Goal: Task Accomplishment & Management: Use online tool/utility

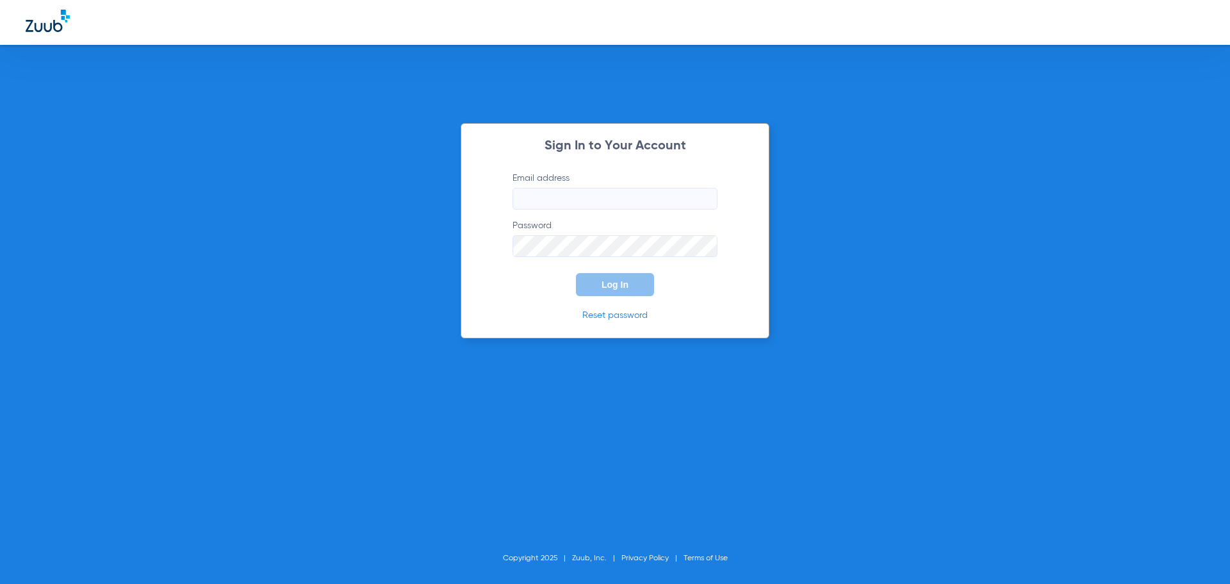
type input "[EMAIL_ADDRESS][DOMAIN_NAME]"
click at [614, 288] on span "Log In" at bounding box center [615, 284] width 27 height 10
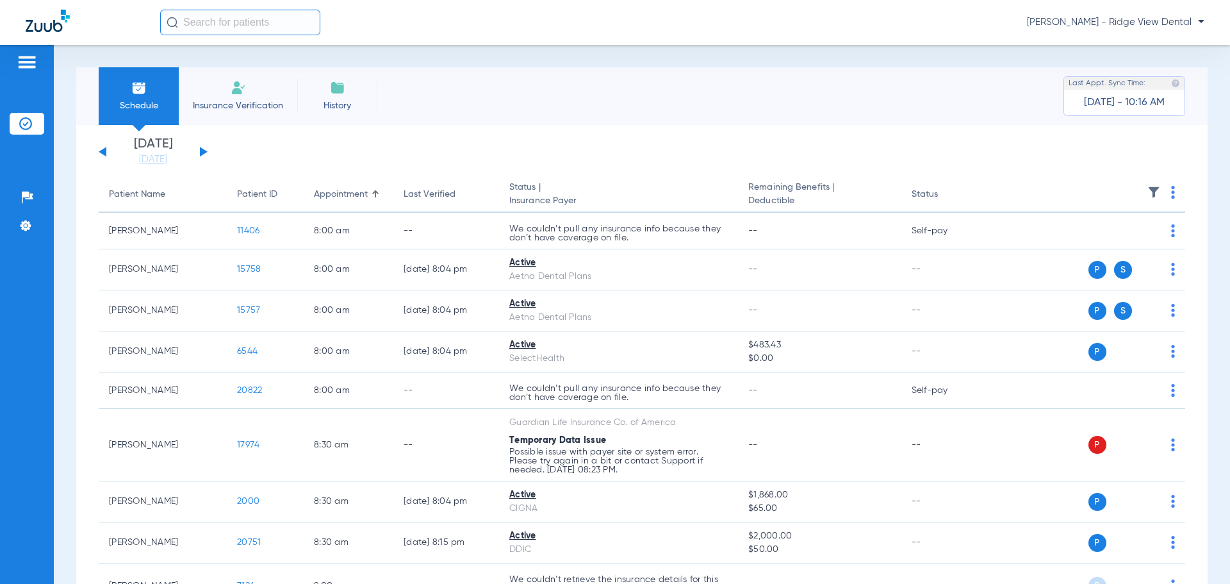
click at [200, 155] on button at bounding box center [204, 152] width 8 height 10
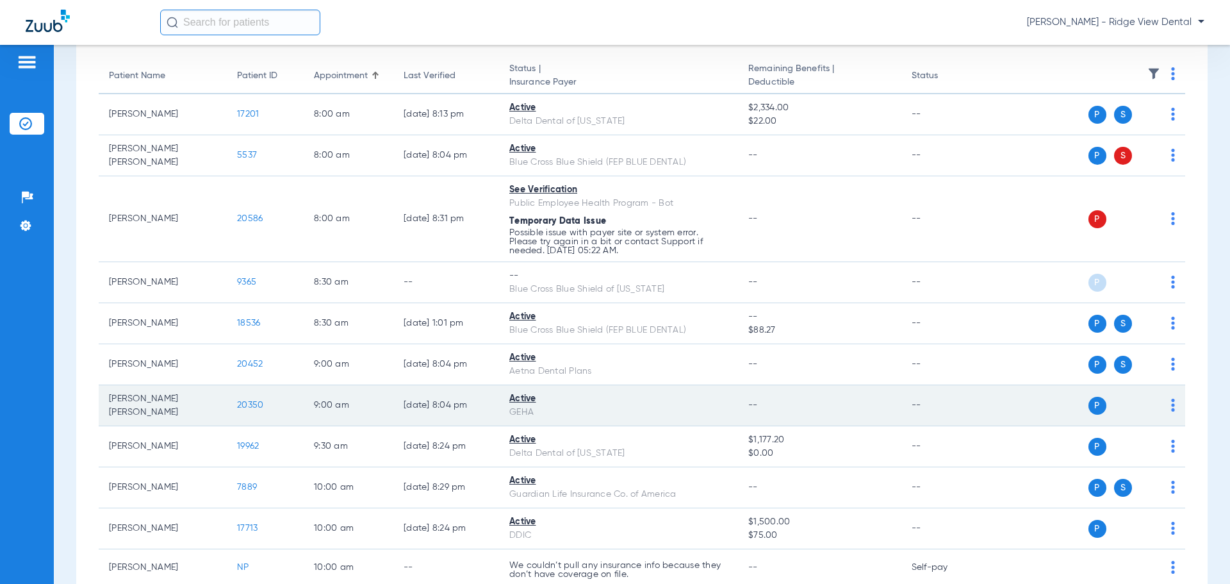
scroll to position [192, 0]
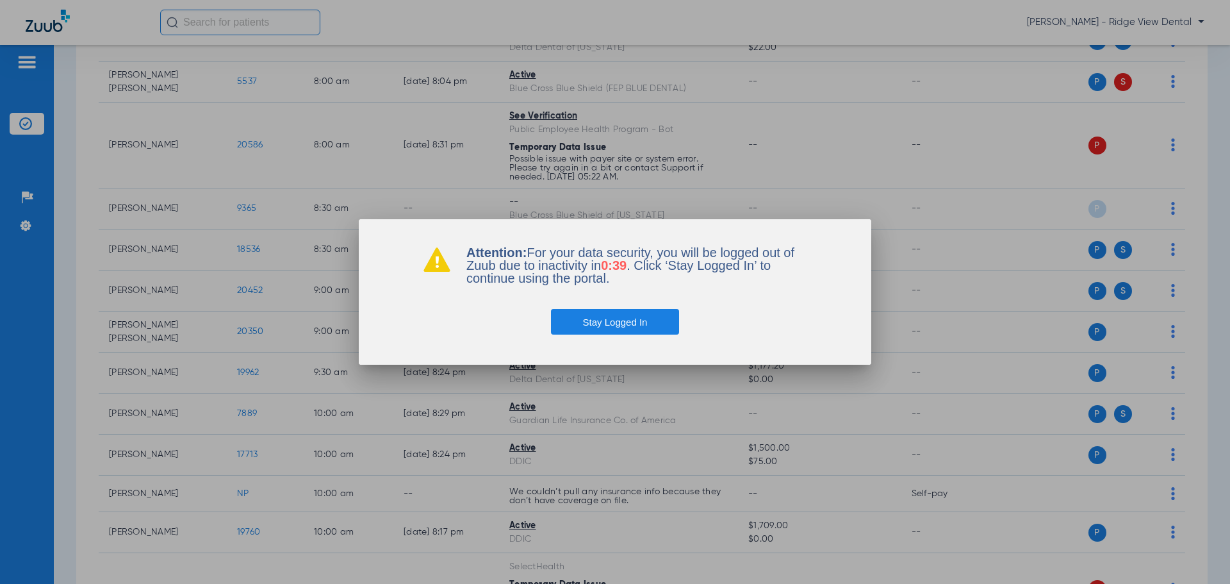
click at [631, 321] on button "Stay Logged In" at bounding box center [615, 322] width 129 height 26
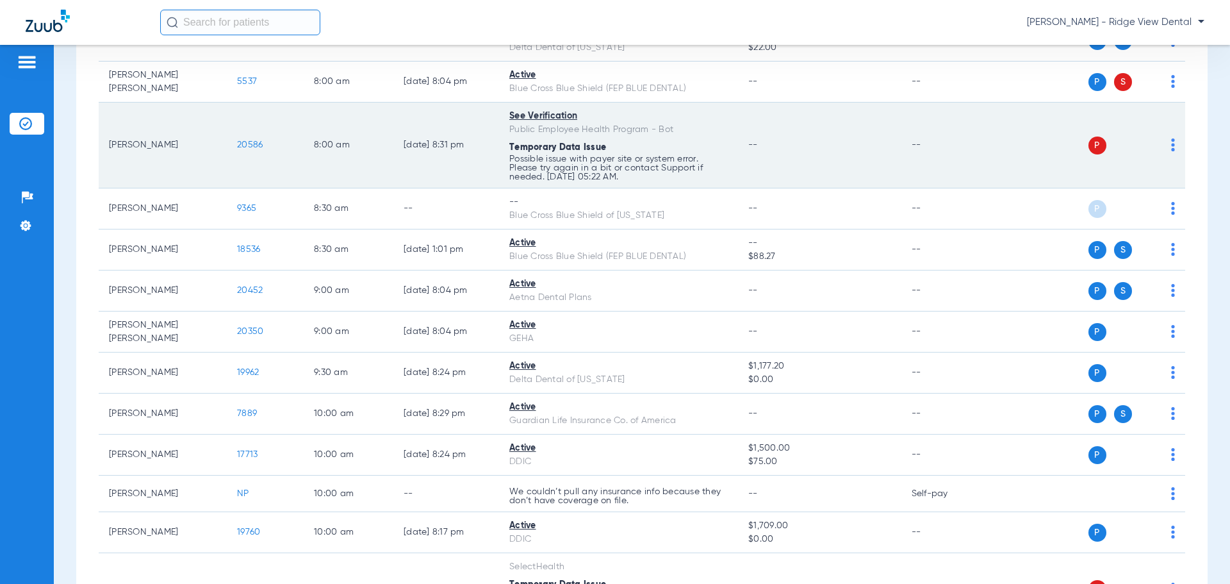
scroll to position [0, 0]
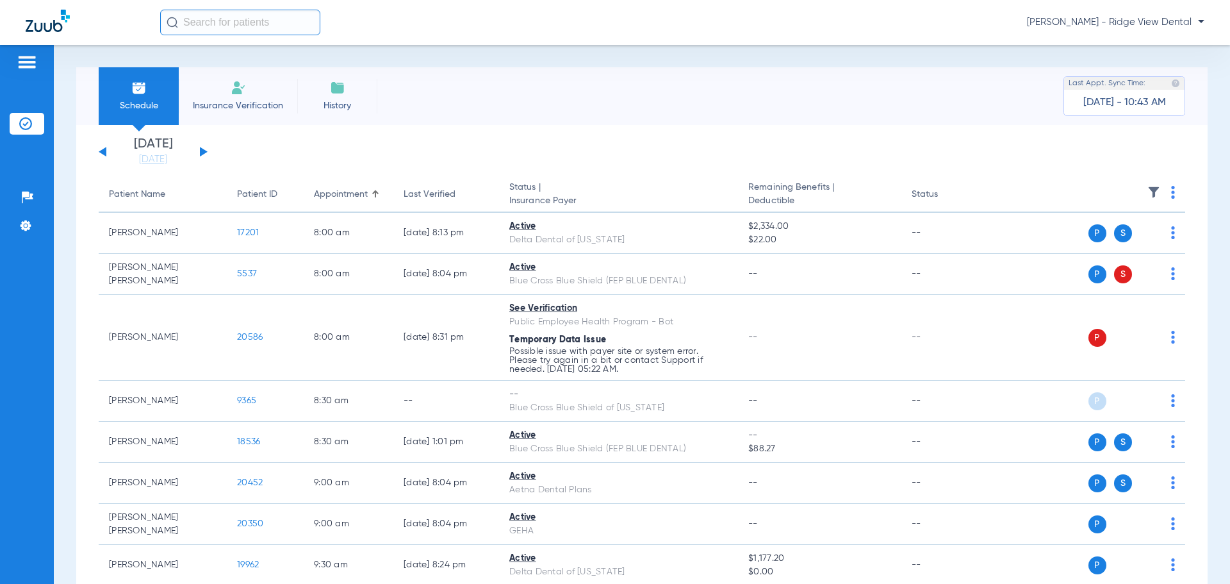
click at [204, 151] on button at bounding box center [204, 152] width 8 height 10
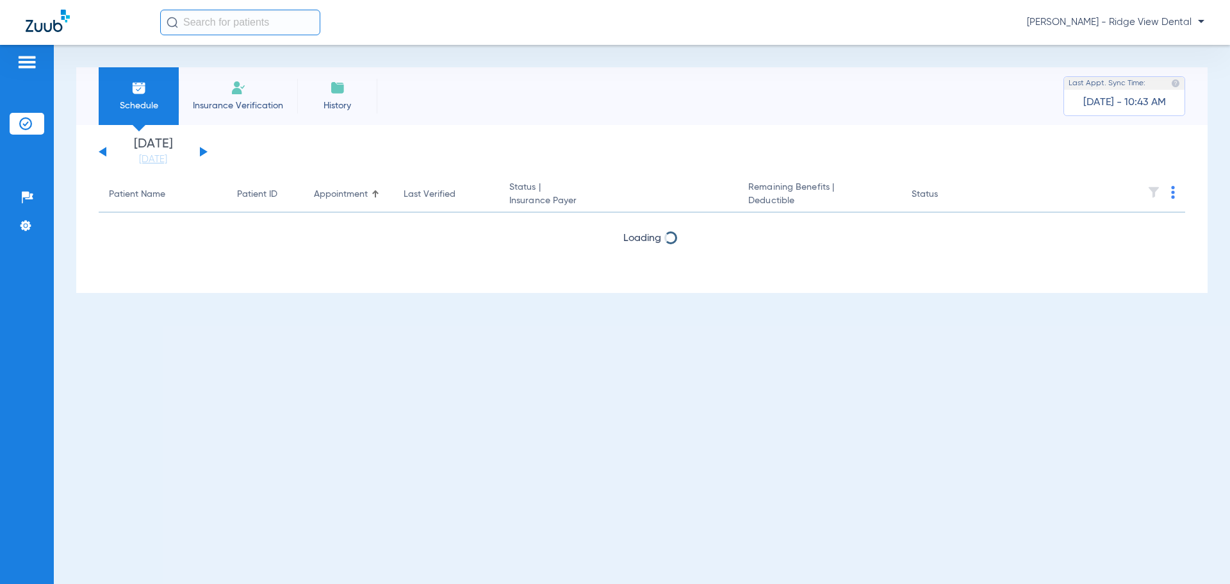
click at [204, 151] on button at bounding box center [204, 152] width 8 height 10
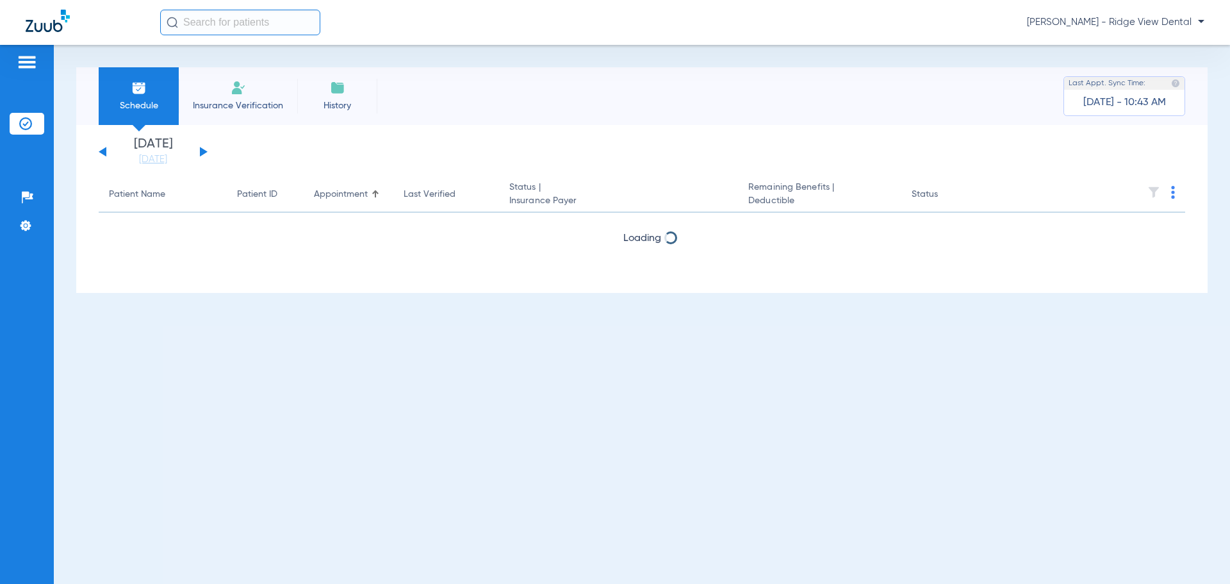
click at [205, 151] on button at bounding box center [204, 152] width 8 height 10
click at [101, 153] on button at bounding box center [103, 152] width 8 height 10
click at [1173, 196] on img at bounding box center [1173, 192] width 4 height 13
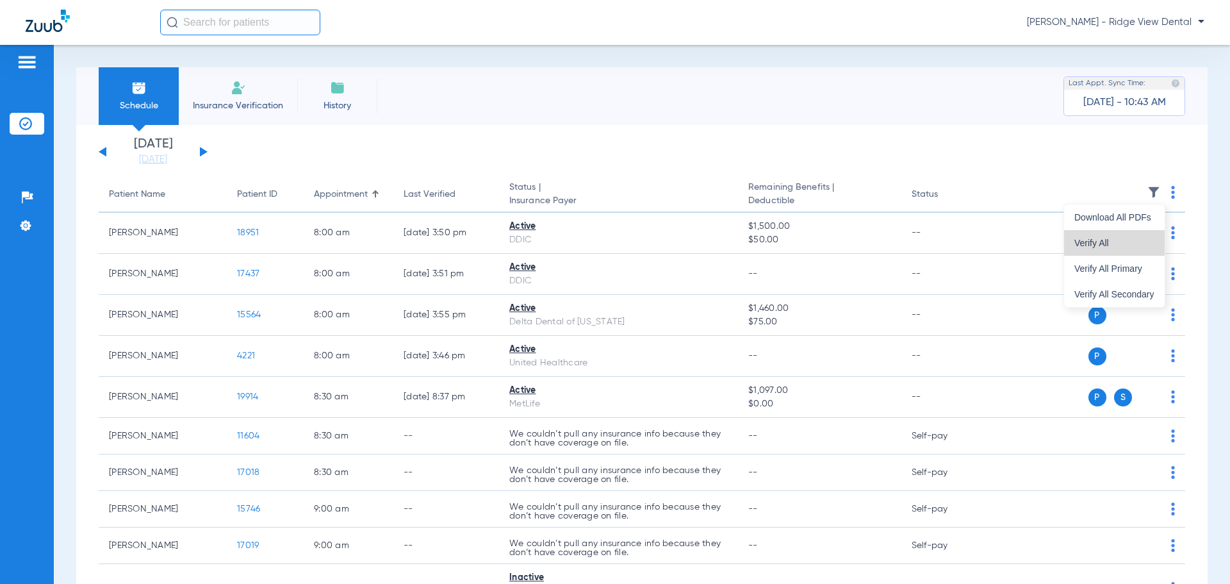
click at [1106, 249] on button "Verify All" at bounding box center [1114, 243] width 101 height 26
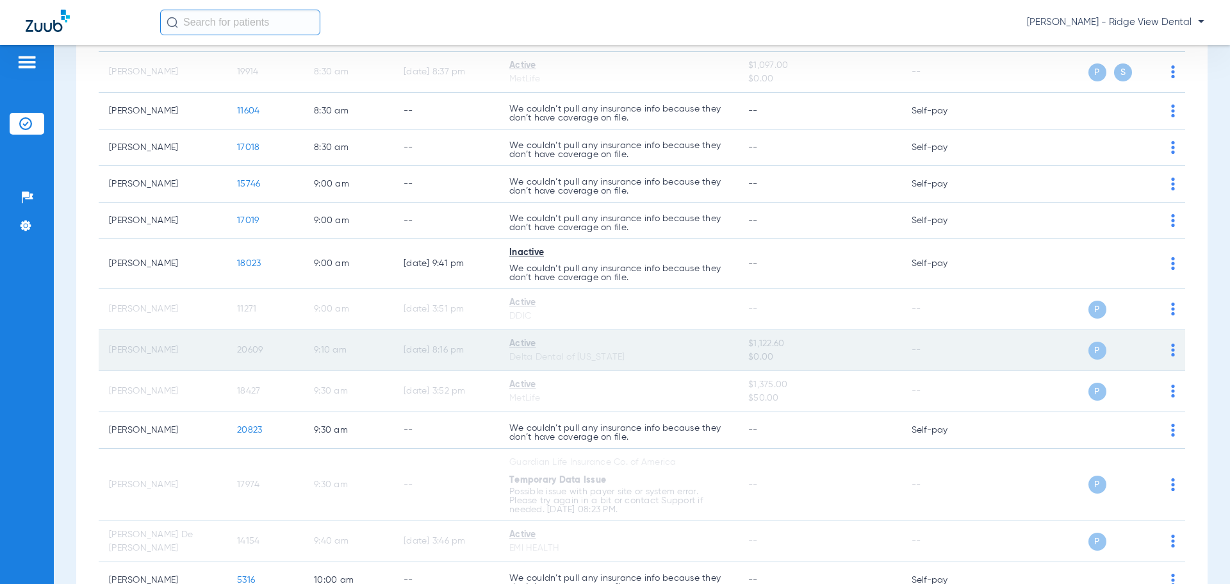
scroll to position [320, 0]
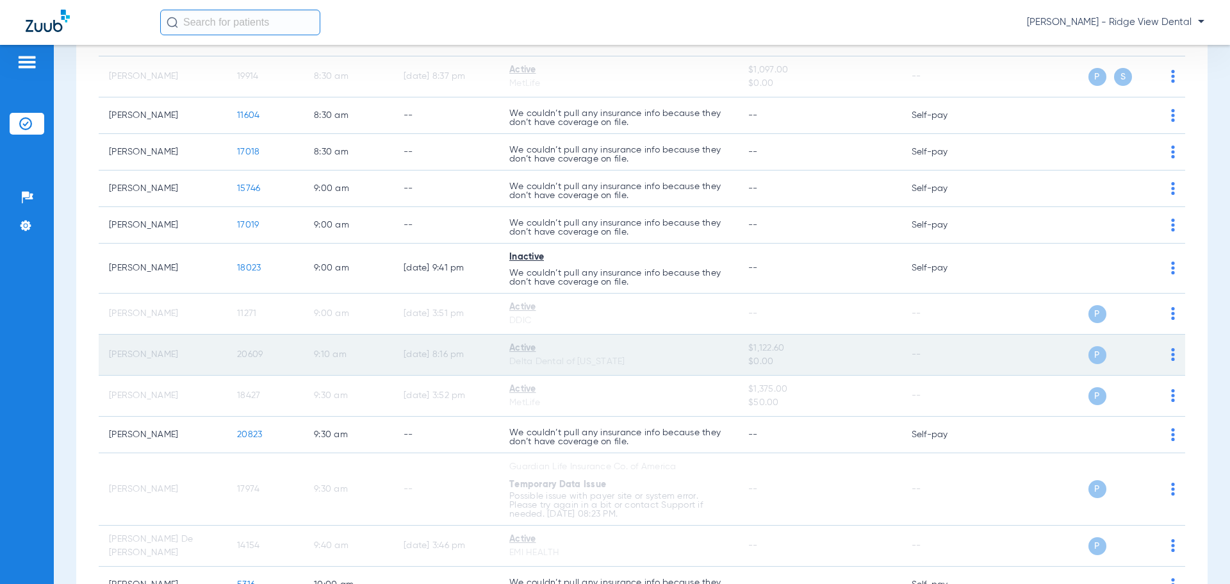
drag, startPoint x: 748, startPoint y: 338, endPoint x: 754, endPoint y: 341, distance: 6.9
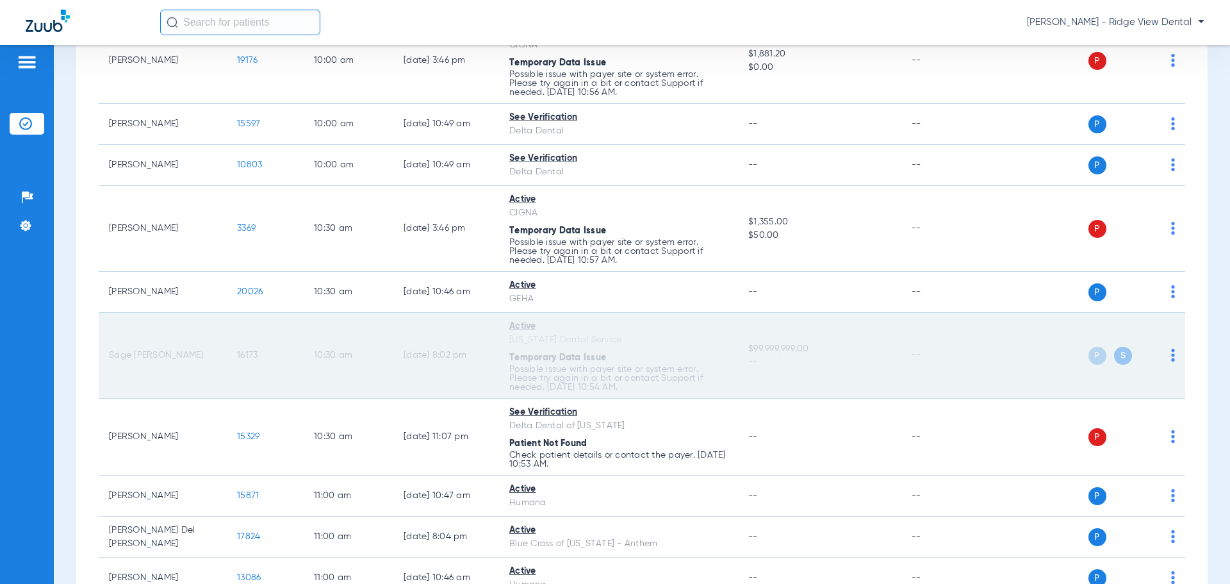
scroll to position [961, 0]
